Goal: Browse casually

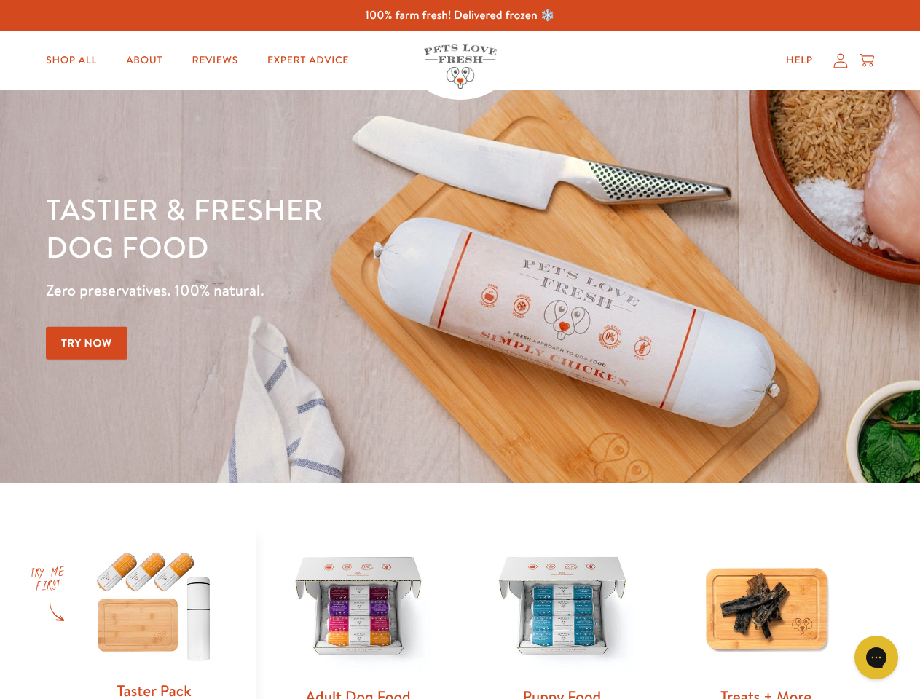
click at [459, 349] on div "Tastier & fresher dog food Zero preservatives. 100% natural. Try Now" at bounding box center [322, 286] width 552 height 192
click at [876, 657] on icon "Gorgias live chat" at bounding box center [876, 657] width 14 height 14
